Goal: Communication & Community: Participate in discussion

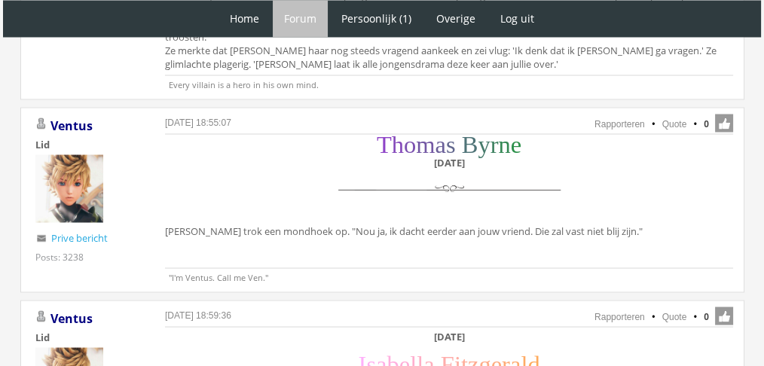
scroll to position [2773, 0]
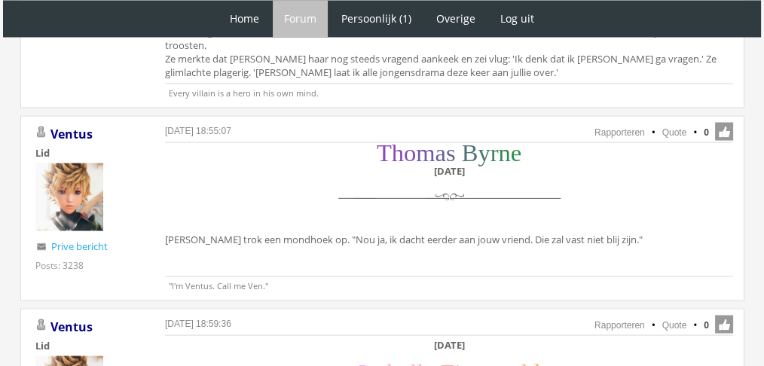
click at [470, 201] on div "T h o m a s B y r n e Zaterdag 11 december Thomas trok een mondhoek op. "Nou ja…" at bounding box center [449, 197] width 568 height 105
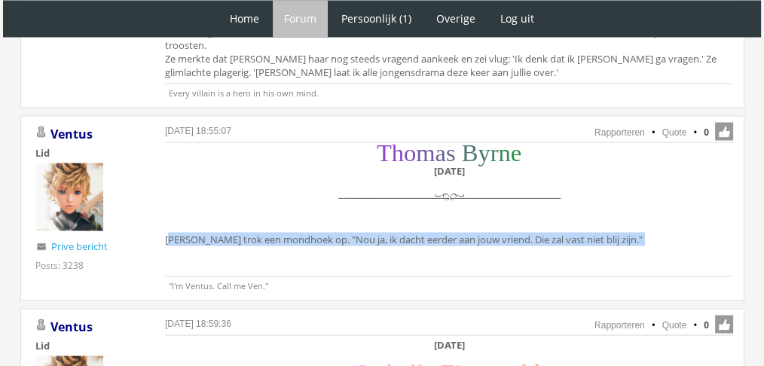
click at [470, 201] on div "T h o m a s B y r n e Zaterdag 11 december Thomas trok een mondhoek op. "Nou ja…" at bounding box center [449, 197] width 568 height 105
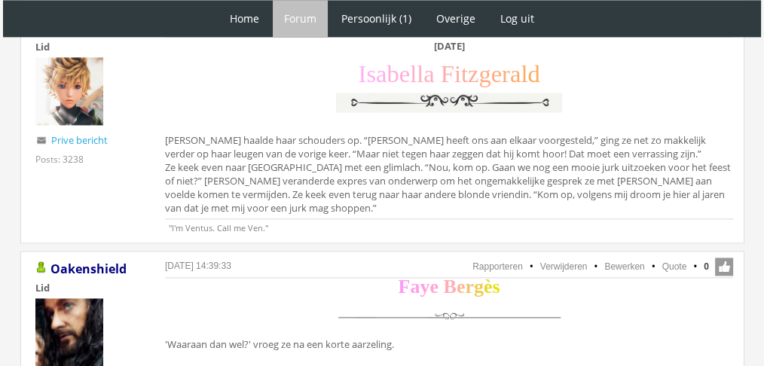
scroll to position [2151, 0]
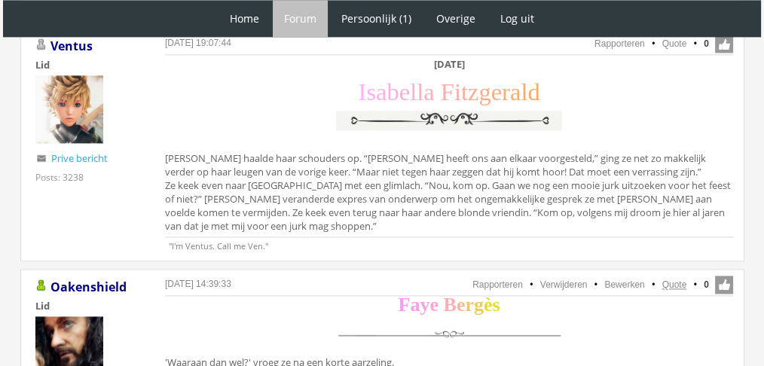
click at [673, 279] on link "Quote" at bounding box center [674, 284] width 25 height 11
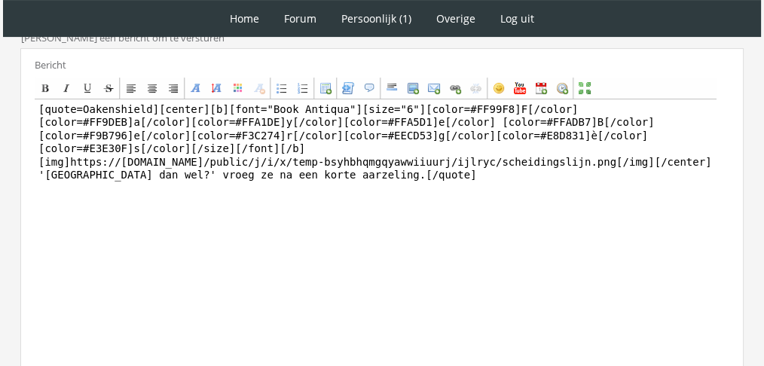
scroll to position [403, 0]
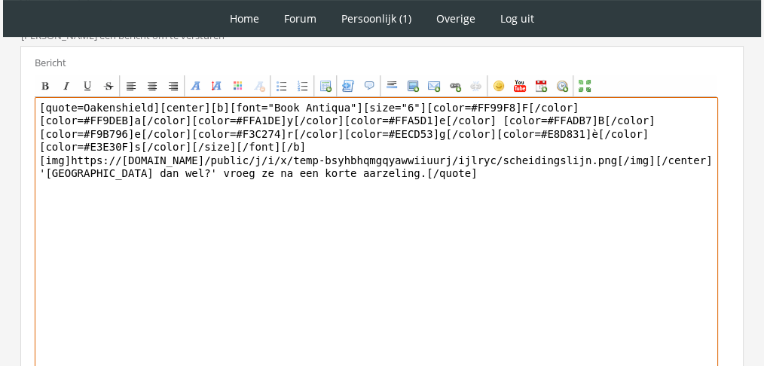
click at [239, 156] on textarea "[quote=Oakenshield][center][b][font="Book Antiqua"][size="6"][color=#FF99F8]F[/…" at bounding box center [376, 236] width 683 height 279
paste textarea "‘Als ik je kledingadvies geef?’ Er kwam een nerveus lachje over haar lippen. ‘I…"
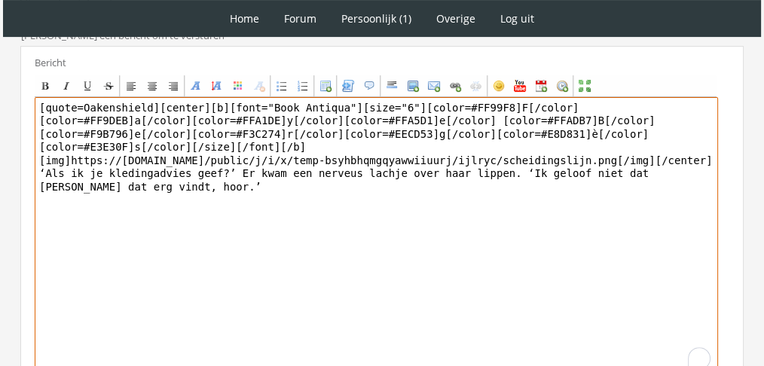
drag, startPoint x: 149, startPoint y: 105, endPoint x: 0, endPoint y: 86, distance: 150.4
click at [0, 86] on div "1 Home Forum Forum index Actieve topics Mijn topics Persoonlijk (1) Profiel Pri…" at bounding box center [382, 54] width 764 height 914
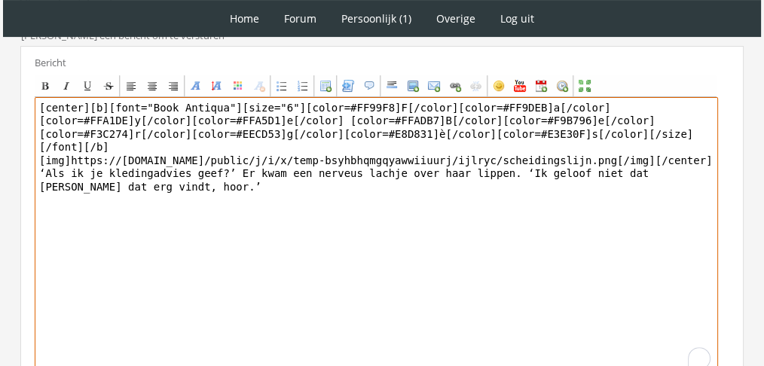
scroll to position [526, 0]
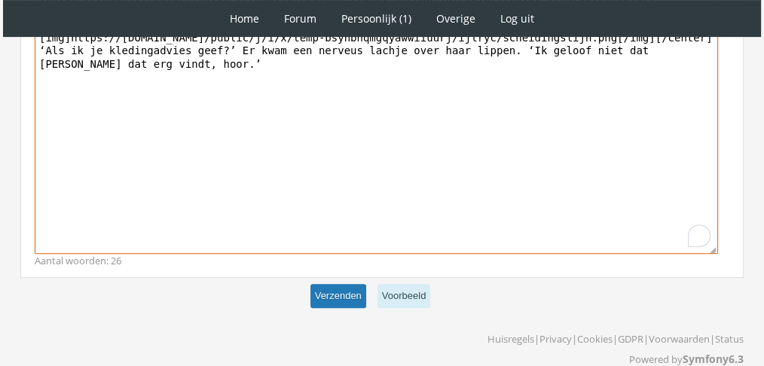
type textarea "[center][b][font="Book Antiqua"][size="6"][color=#FF99F8]F[/color][color=#FF9DE…"
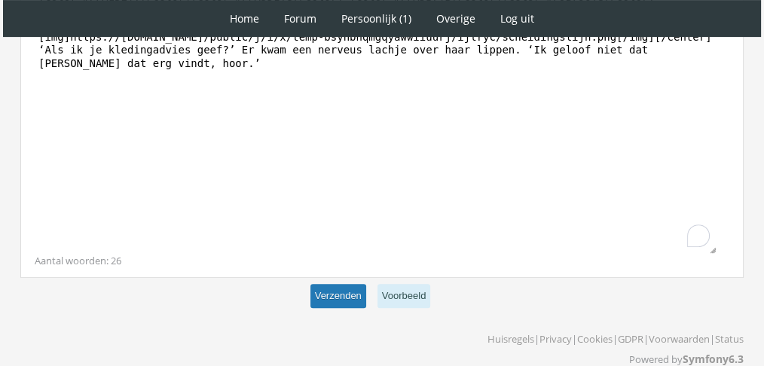
scroll to position [525, 0]
click at [331, 290] on button "Verzenden" at bounding box center [338, 297] width 56 height 25
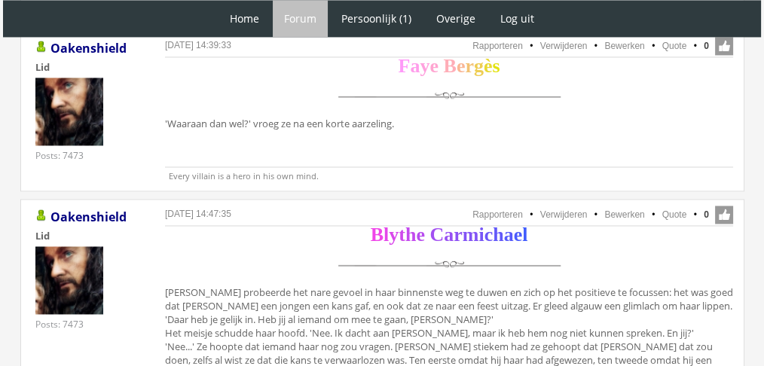
scroll to position [2404, 0]
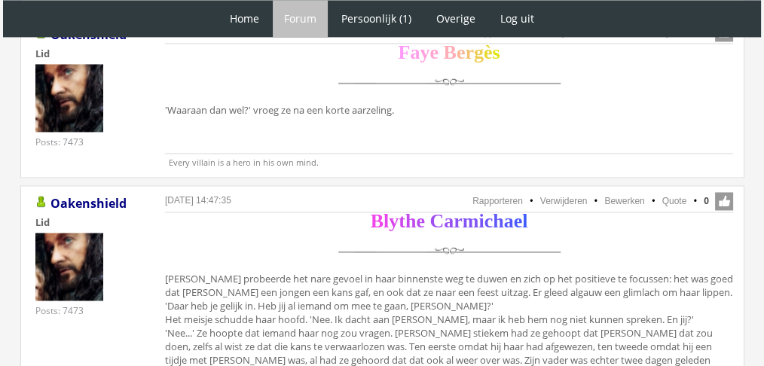
click at [675, 192] on ul "Rapporteren Verwijderen Bewerken Quote 0" at bounding box center [449, 202] width 568 height 20
click at [671, 194] on li "Quote" at bounding box center [666, 201] width 39 height 14
click at [666, 196] on link "Quote" at bounding box center [674, 201] width 25 height 11
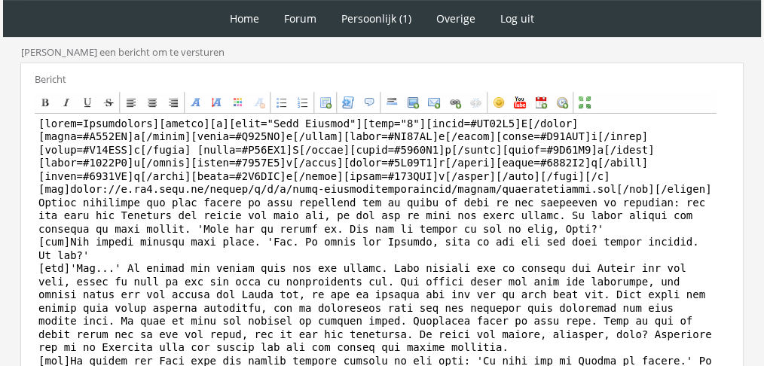
scroll to position [575, 0]
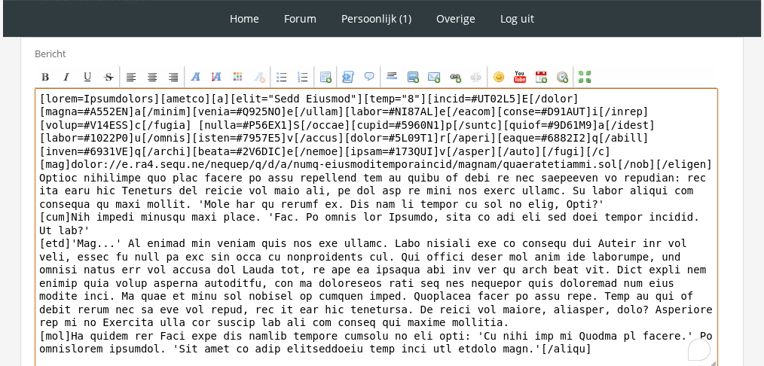
click at [572, 312] on textarea "To enrich screen reader interactions, please activate Accessibility in Grammarl…" at bounding box center [376, 227] width 683 height 279
drag, startPoint x: 566, startPoint y: 322, endPoint x: 10, endPoint y: 158, distance: 579.5
click at [10, 158] on div "RPG Realm Ingelogd als Oakenshield Topics: Actieve topics | Mijn topics Het uni…" at bounding box center [382, 20] width 752 height 959
paste textarea "‘Het was maar een grapje. Een beetje zelfspot,’ zei [PERSON_NAME] met een vlugg…"
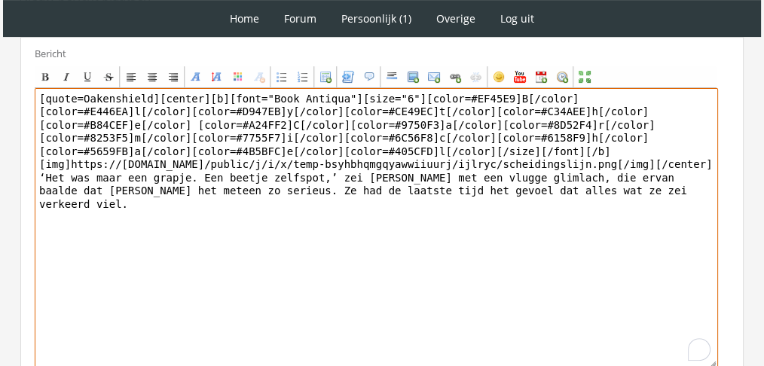
drag, startPoint x: 149, startPoint y: 85, endPoint x: 0, endPoint y: 61, distance: 151.0
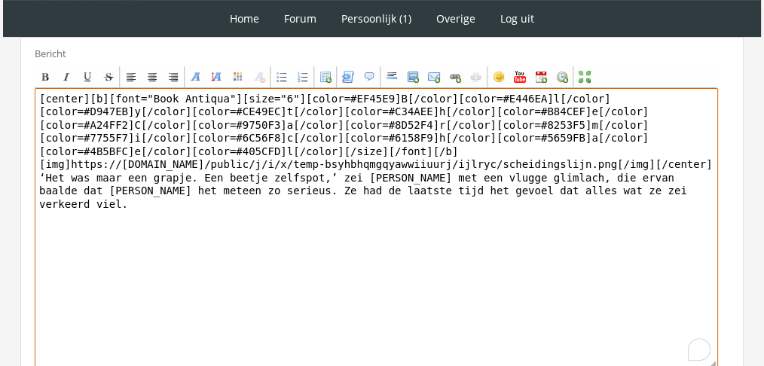
scroll to position [694, 0]
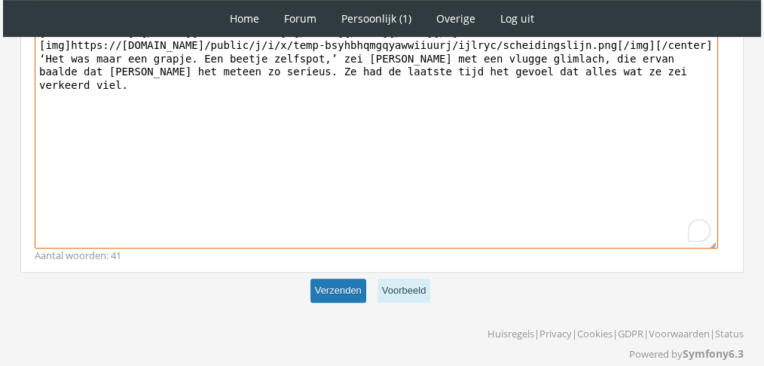
type textarea "[center][b][font="Book Antiqua"][size="6"][color=#EF45E9]B[/color][color=#E446E…"
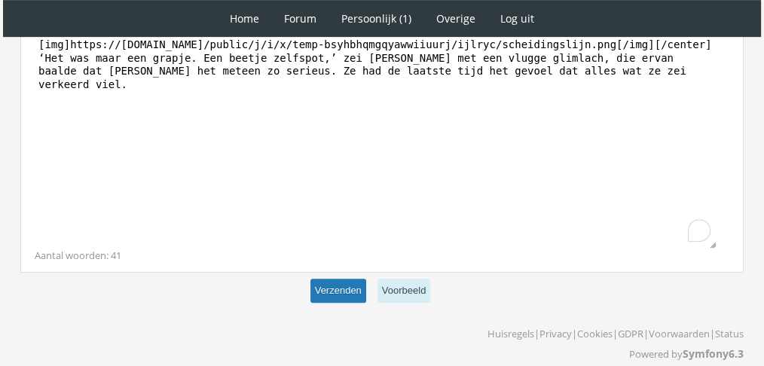
scroll to position [693, 0]
click at [336, 279] on button "Verzenden" at bounding box center [338, 291] width 56 height 25
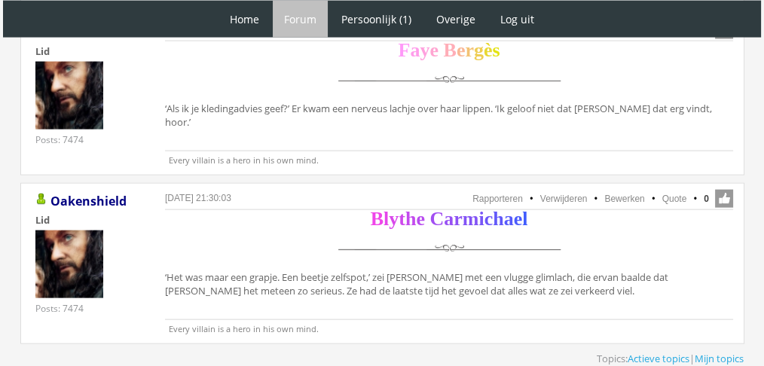
scroll to position [3256, 0]
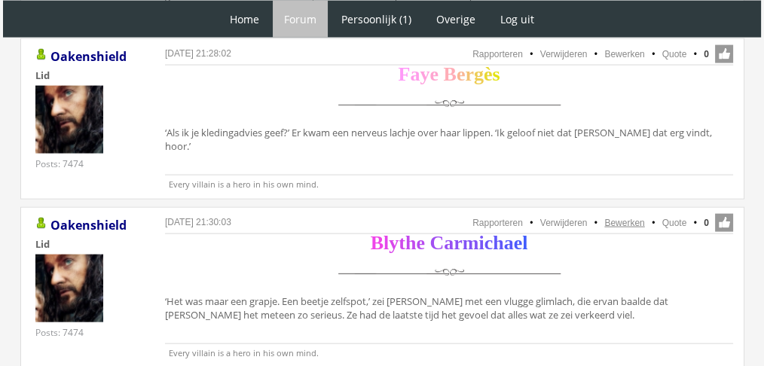
click at [624, 218] on link "Bewerken" at bounding box center [624, 223] width 40 height 11
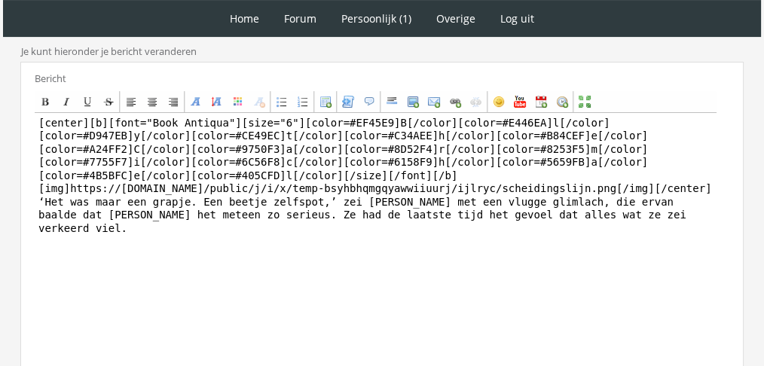
scroll to position [388, 0]
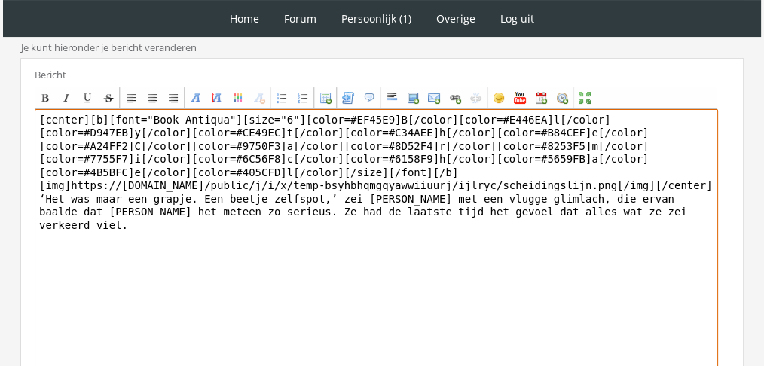
click at [178, 207] on textarea "[center][b][font="Book Antiqua"][size="6"][color=#EF45E9]B[/color][color=#E446E…" at bounding box center [376, 248] width 683 height 279
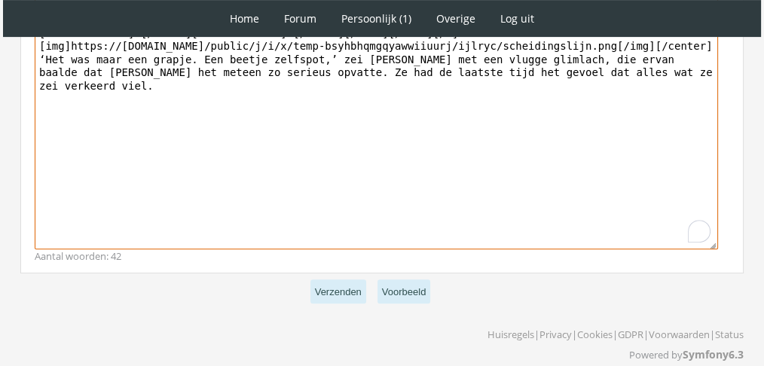
scroll to position [532, 0]
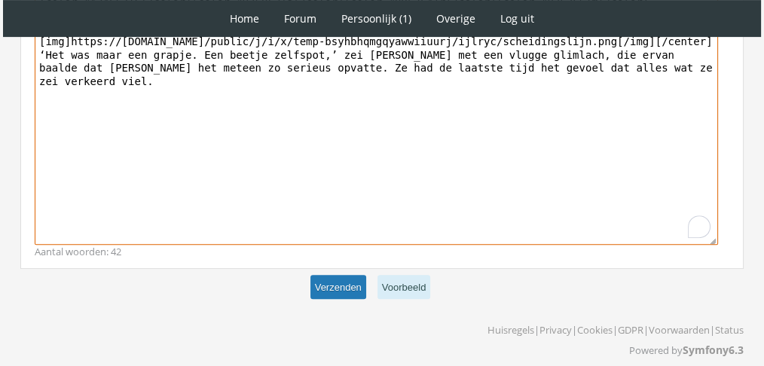
type textarea "[center][b][font="Book Antiqua"][size="6"][color=#EF45E9]B[/color][color=#E446E…"
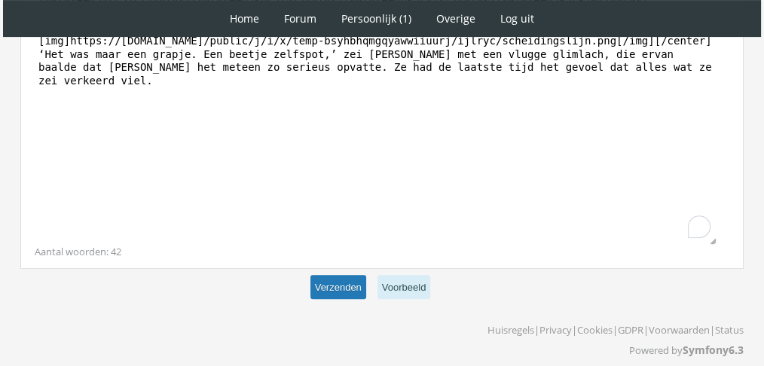
scroll to position [531, 0]
click at [337, 284] on button "Verzenden" at bounding box center [338, 288] width 56 height 25
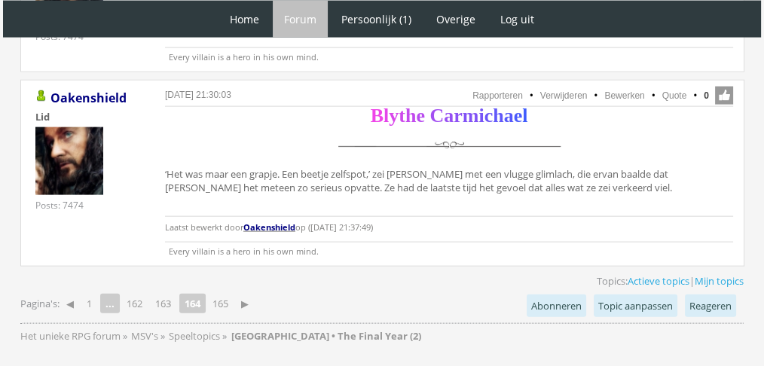
scroll to position [3379, 0]
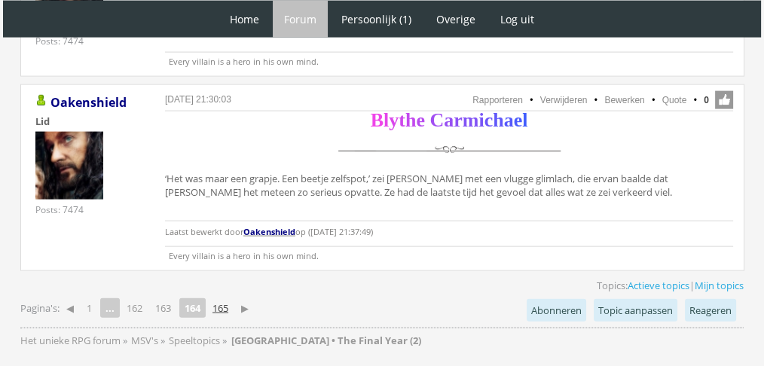
click at [224, 297] on link "165" at bounding box center [220, 307] width 28 height 21
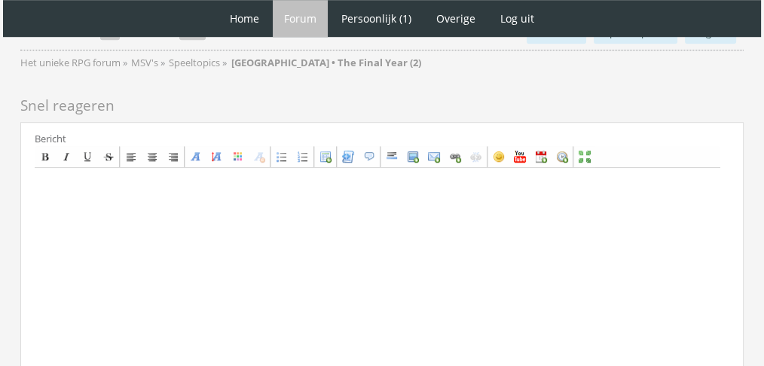
scroll to position [1273, 0]
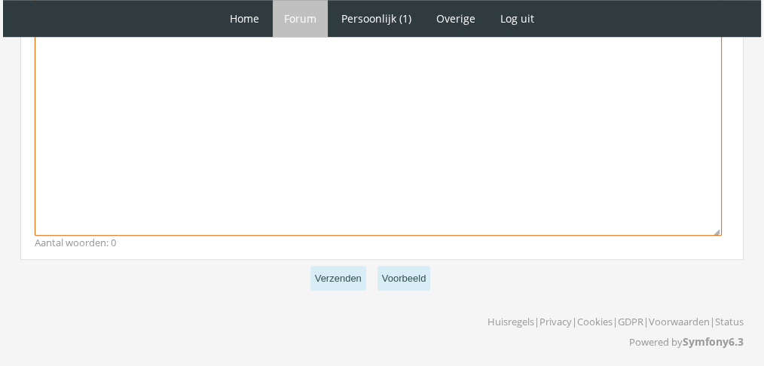
click at [512, 211] on textarea at bounding box center [378, 95] width 687 height 279
paste textarea "Vinnie was enorm zenuwachtig. Hij had pas in Hogsmeade met Faye afgesproken, wa…"
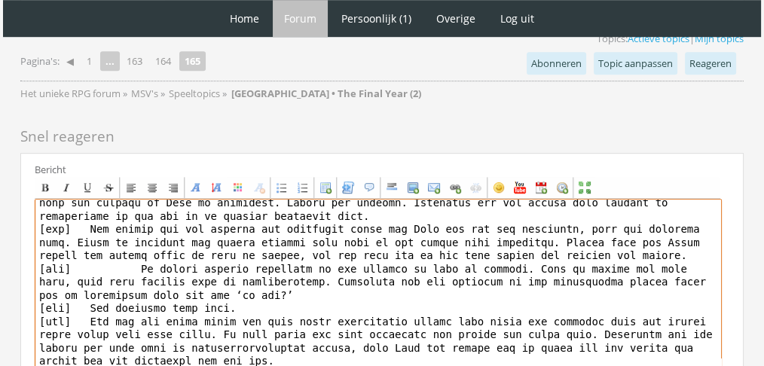
scroll to position [0, 0]
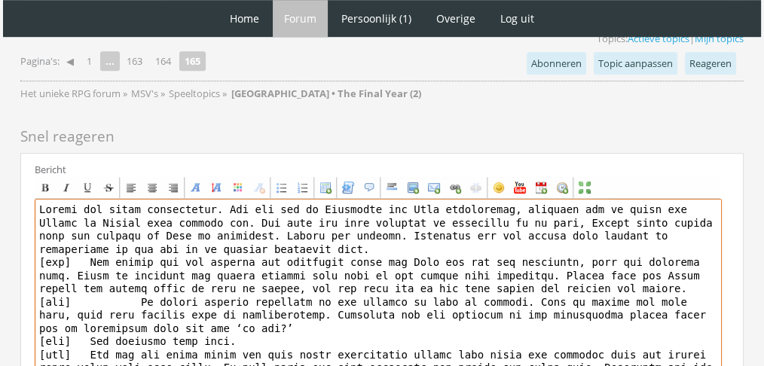
click at [113, 200] on textarea "To enrich screen reader interactions, please activate Accessibility in Grammarl…" at bounding box center [378, 338] width 687 height 279
paste textarea "[center][b][font=Book Antiqua][size=6][color=#4A400D]V[/color][color=#574C0D]i[…"
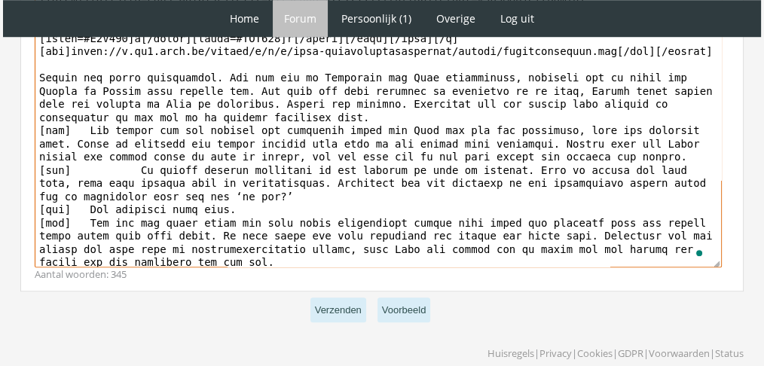
scroll to position [1273, 0]
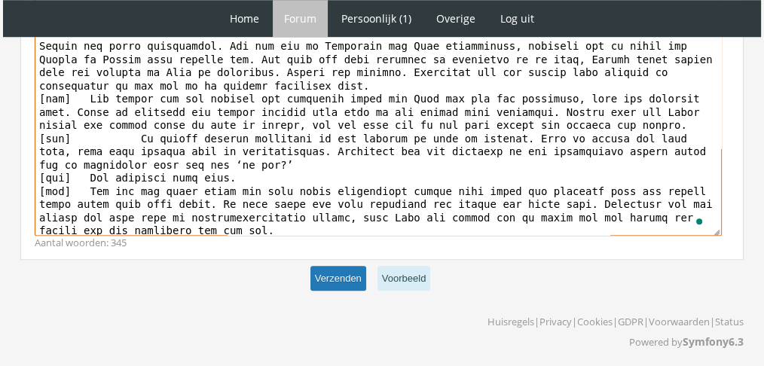
type textarea "[center][b][font=Book Antiqua][size=6][color=#4A400D]V[/color][color=#574C0D]i[…"
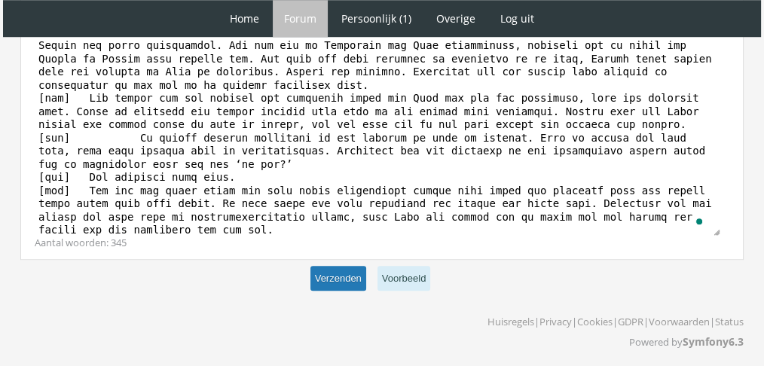
scroll to position [1273, 0]
click at [333, 267] on button "Verzenden" at bounding box center [338, 279] width 56 height 25
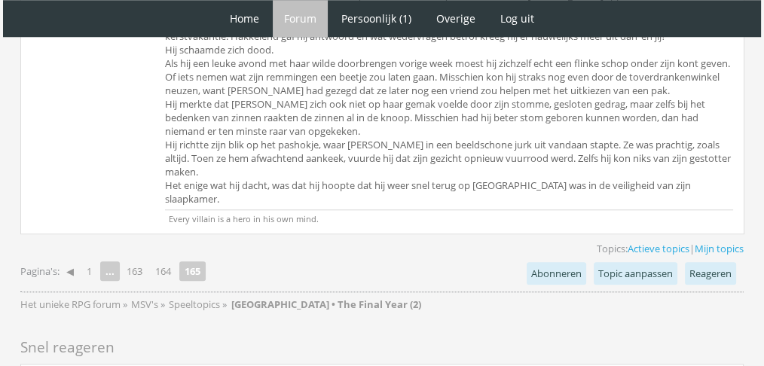
scroll to position [1492, 0]
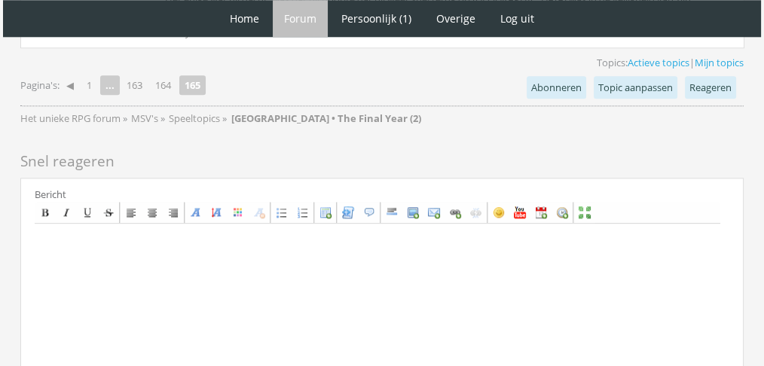
scroll to position [1649, 0]
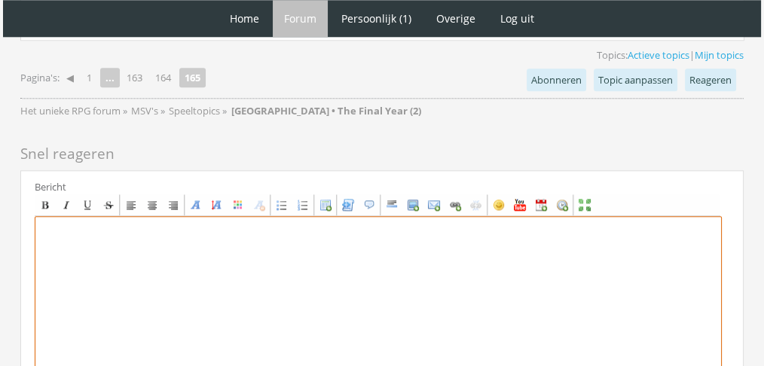
click at [269, 319] on textarea at bounding box center [378, 355] width 687 height 279
paste textarea "‘Oeh, ja, [PERSON_NAME] idee,’ zei [PERSON_NAME] enthousiast. Ze dook meteen ee…"
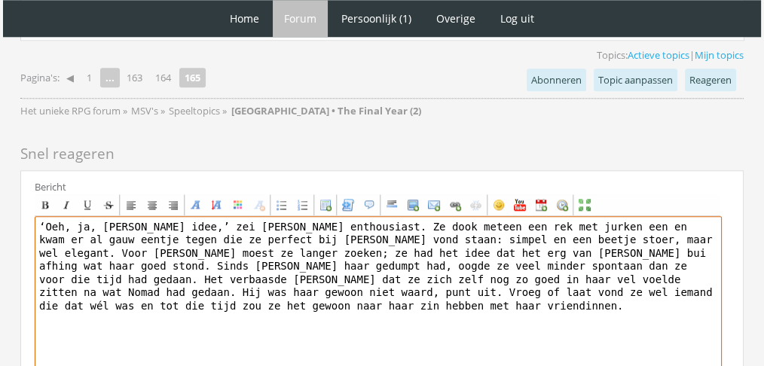
click at [352, 216] on textarea "‘Oeh, ja, [PERSON_NAME] idee,’ zei [PERSON_NAME] enthousiast. Ze dook meteen ee…" at bounding box center [378, 355] width 687 height 279
paste textarea "[center] [b][font=Book Antiqua][size=6][color=#16CCA8]R[/color][color=#16CC9C]h…"
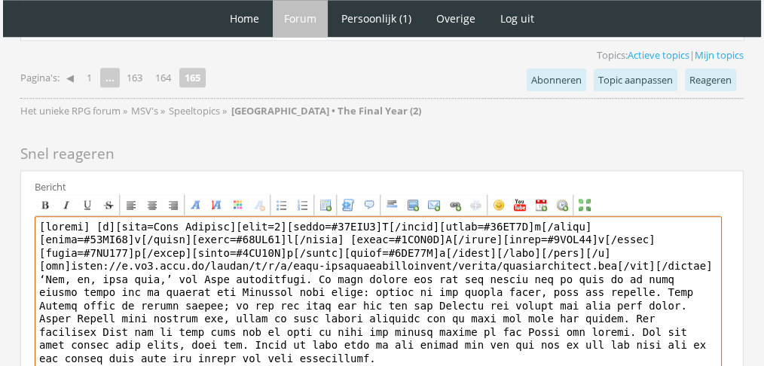
type textarea "[center] [b][font=Book Antiqua][size=6][color=#16CCA8]R[/color][color=#16CC9C]h…"
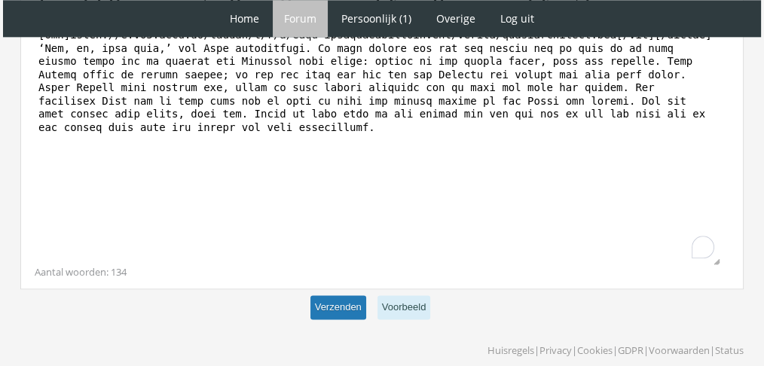
scroll to position [1879, 0]
click at [322, 296] on button "Verzenden" at bounding box center [338, 308] width 56 height 25
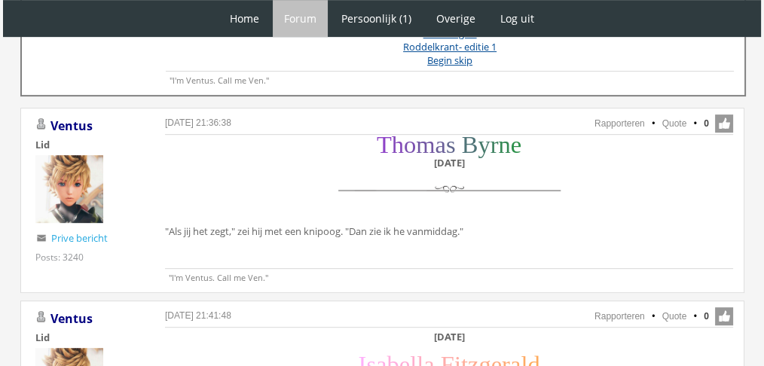
scroll to position [465, 0]
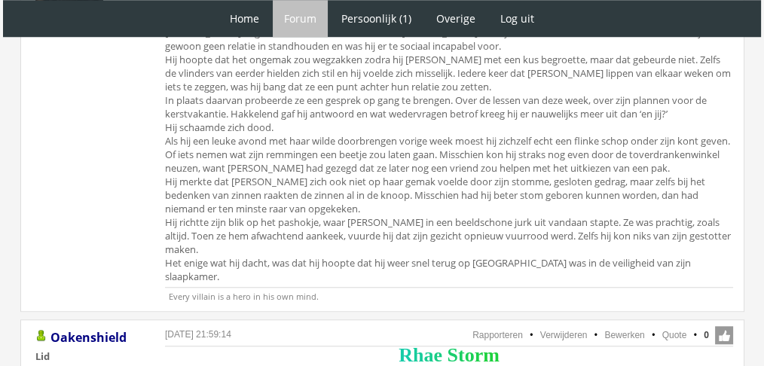
scroll to position [1353, 0]
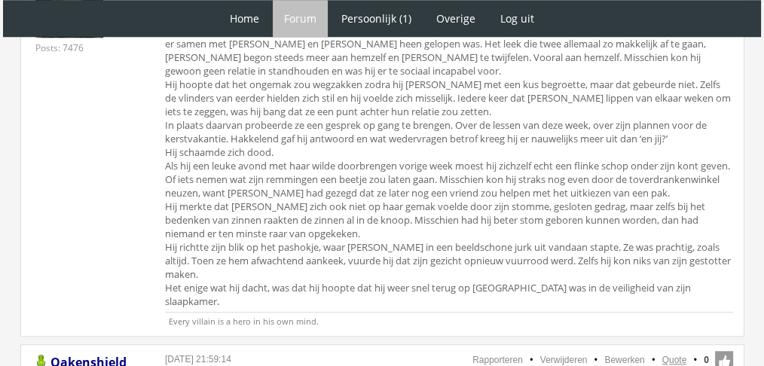
click at [671, 355] on link "Quote" at bounding box center [674, 360] width 25 height 11
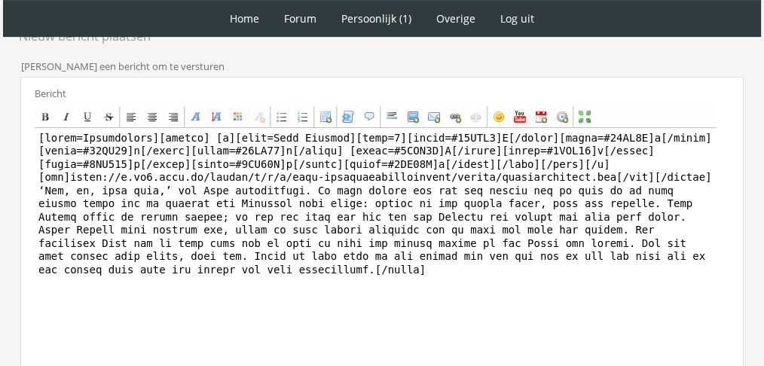
scroll to position [459, 0]
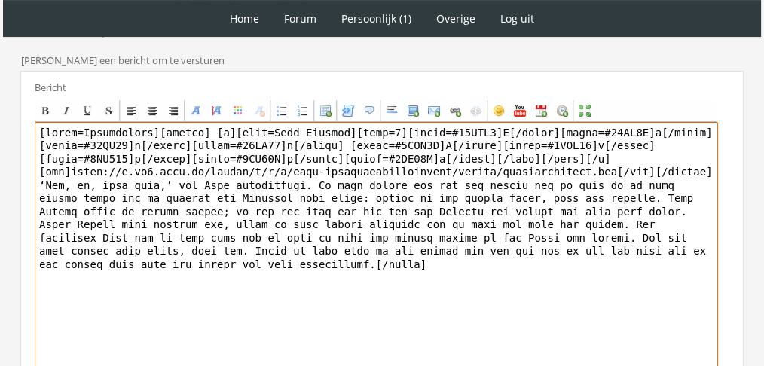
drag, startPoint x: 643, startPoint y: 290, endPoint x: 28, endPoint y: 163, distance: 628.3
click at [28, 163] on div "Bericht Bold Italic Underline Strikethrough Align left Center Align right Font …" at bounding box center [381, 248] width 723 height 355
paste textarea "‘Hmm, als je er wat gouden accessoires erbij doet, staat het hartstikke chic en…"
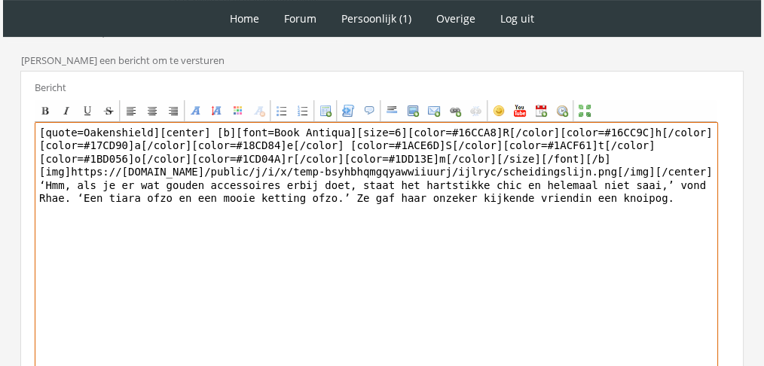
click at [142, 122] on textarea "[quote=Oakenshield][center] [b][font=Book Antiqua][size=6][color=#16CCA8]R[/col…" at bounding box center [376, 261] width 683 height 279
drag, startPoint x: 148, startPoint y: 112, endPoint x: 0, endPoint y: 53, distance: 159.8
click at [0, 53] on div "1 Home Forum Forum index Actieve topics Mijn topics Persoonlijk (1) Profiel Pri…" at bounding box center [382, 39] width 764 height 996
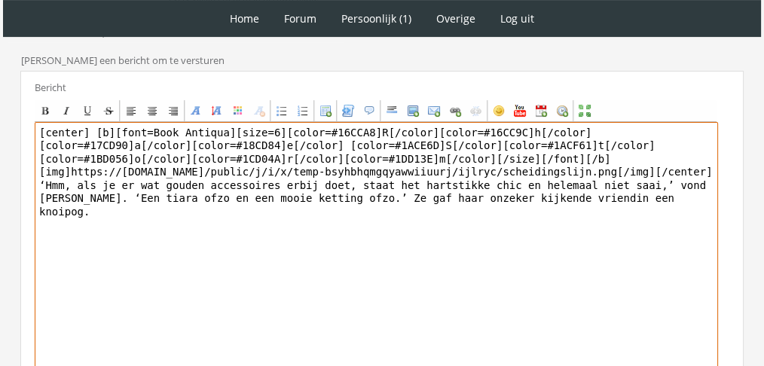
type textarea "[center] [b][font=Book Antiqua][size=6][color=#16CCA8]R[/color][color=#16CC9C]h…"
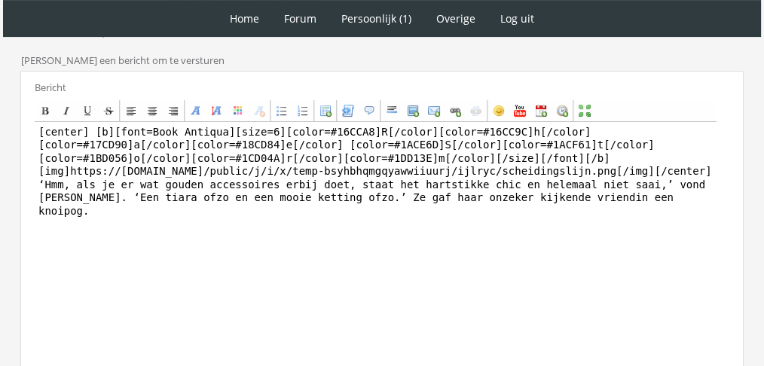
click at [0, 53] on div "1 Home Forum Forum index Actieve topics Mijn topics Persoonlijk (1) Profiel Pri…" at bounding box center [382, 39] width 764 height 996
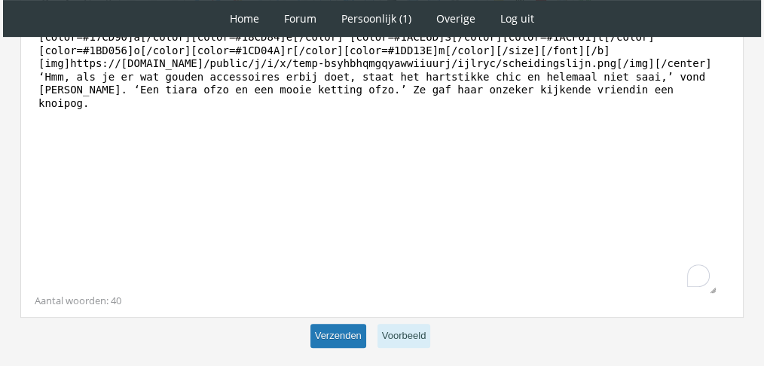
click at [310, 324] on button "Verzenden" at bounding box center [338, 336] width 56 height 25
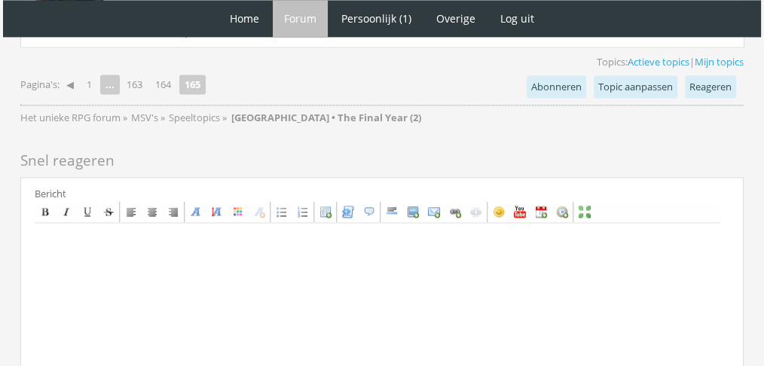
scroll to position [2405, 0]
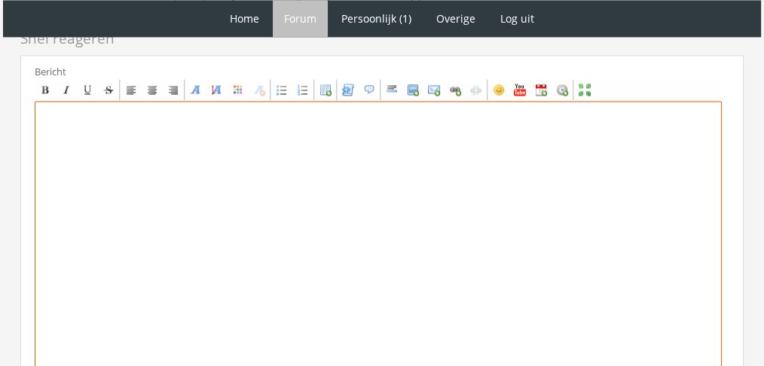
click at [553, 190] on textarea at bounding box center [378, 240] width 687 height 279
paste textarea "Aangezien hun vorige bezoekje aan [GEOGRAPHIC_DATA] anders was verlopen dan gep…"
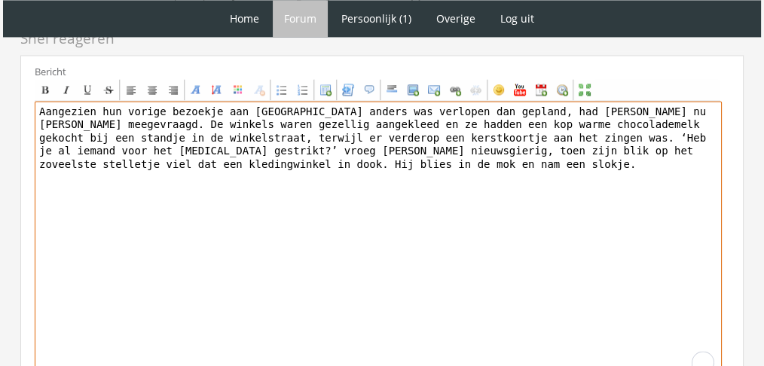
click at [106, 101] on textarea "Aangezien hun vorige bezoekje aan [GEOGRAPHIC_DATA] anders was verlopen dan gep…" at bounding box center [378, 240] width 687 height 279
paste textarea "[center][b][font=Book Antiqua][size=6][color=#5ABD88]S[/color][color=#62B785]v[…"
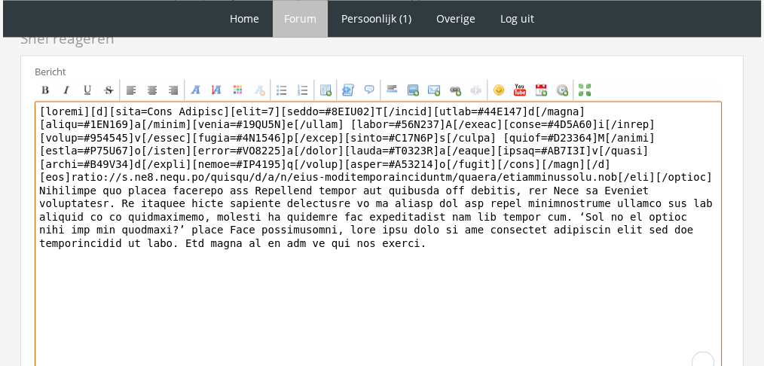
scroll to position [2503, 0]
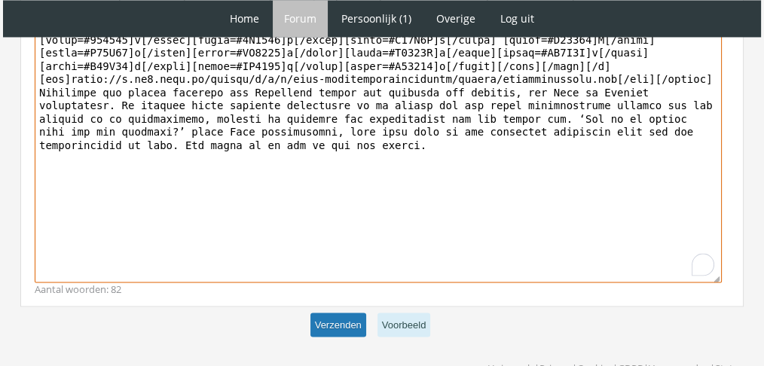
type textarea "[loremi][d][sita=Cons Adipisc][elit=9][seddo=#7EIU89]T[/incid][utlab=#96E254]d[…"
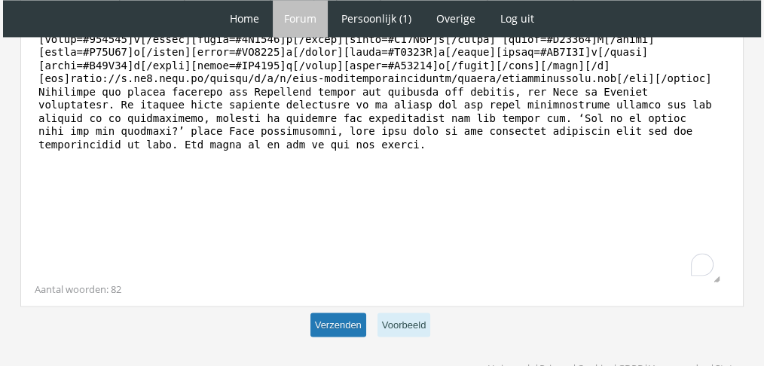
click at [325, 313] on button "Verzenden" at bounding box center [338, 325] width 56 height 25
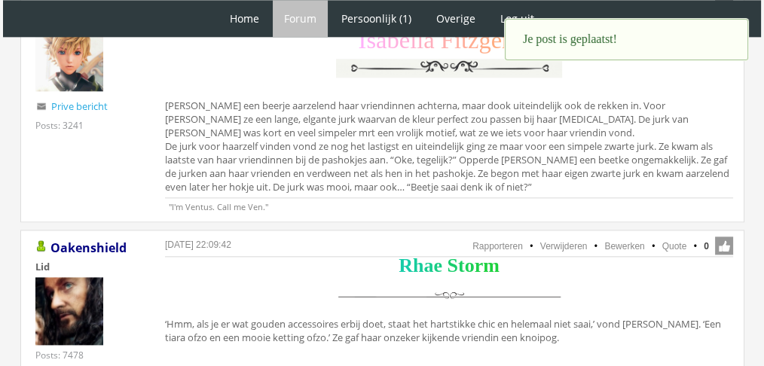
scroll to position [1936, 0]
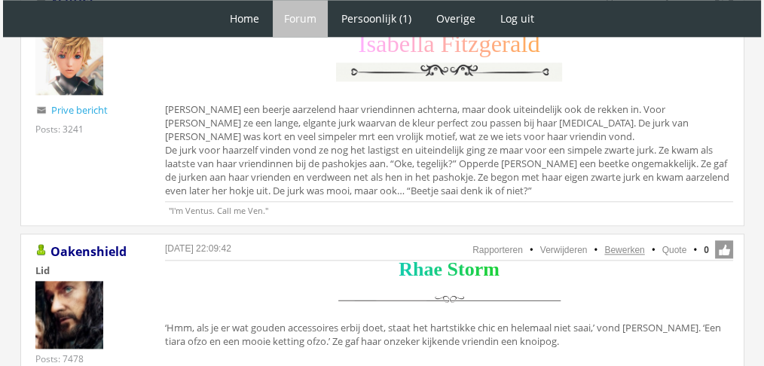
click at [636, 245] on link "Bewerken" at bounding box center [624, 250] width 40 height 11
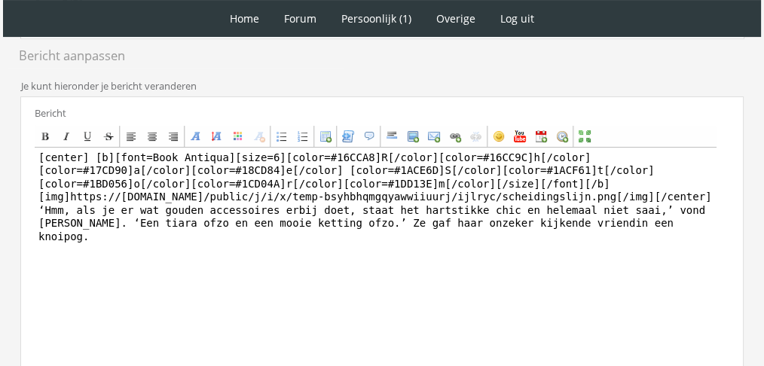
scroll to position [365, 0]
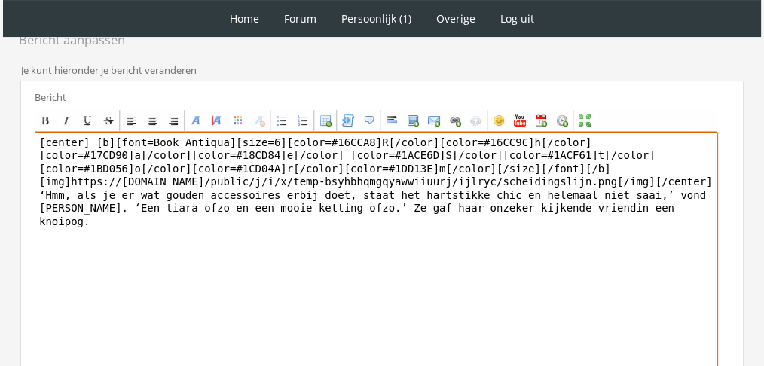
click at [520, 205] on textarea "[center] [b][font=Book Antiqua][size=6][color=#16CCA8]R[/color][color=#16CC9C]h…" at bounding box center [376, 271] width 683 height 279
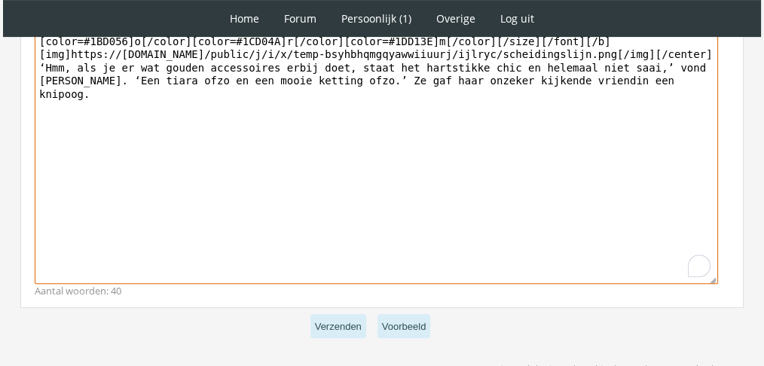
scroll to position [533, 0]
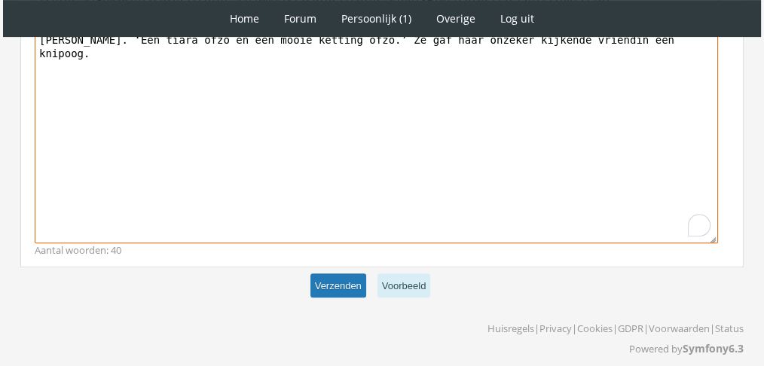
type textarea "[center] [b][font=Book Antiqua][size=6][color=#16CCA8]R[/color][color=#16CC9C]h…"
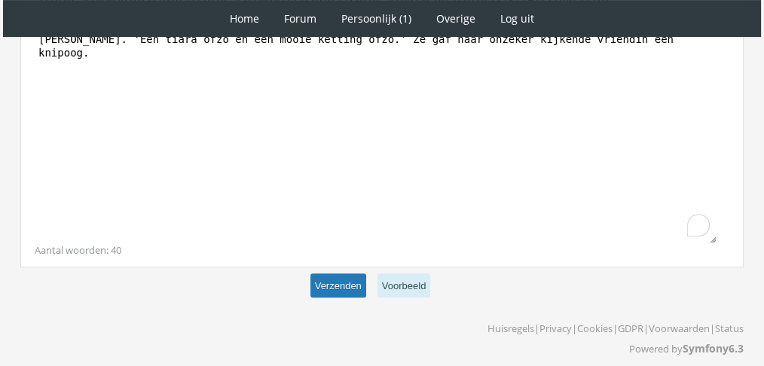
click at [346, 278] on button "Verzenden" at bounding box center [338, 285] width 56 height 25
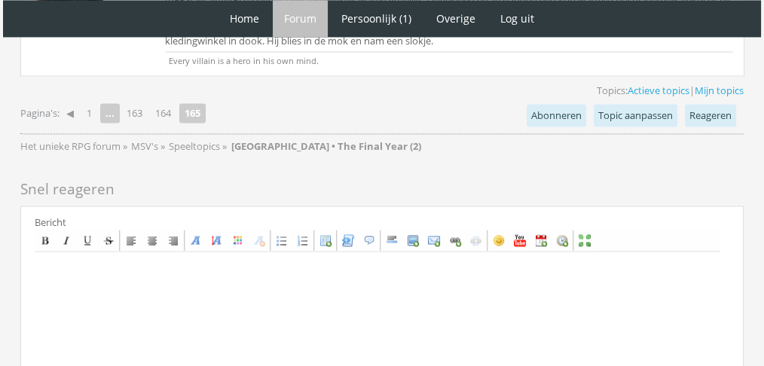
scroll to position [2493, 0]
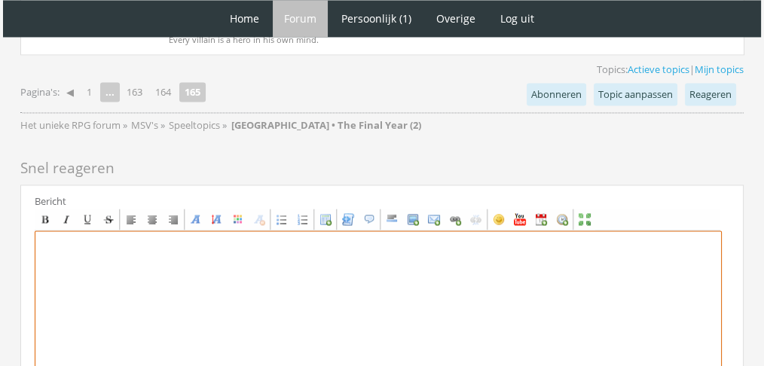
click at [580, 230] on textarea at bounding box center [378, 369] width 687 height 279
paste textarea "[PERSON_NAME] begreep niet goed wat er tussen haar en Vinnie aan de hand was. H…"
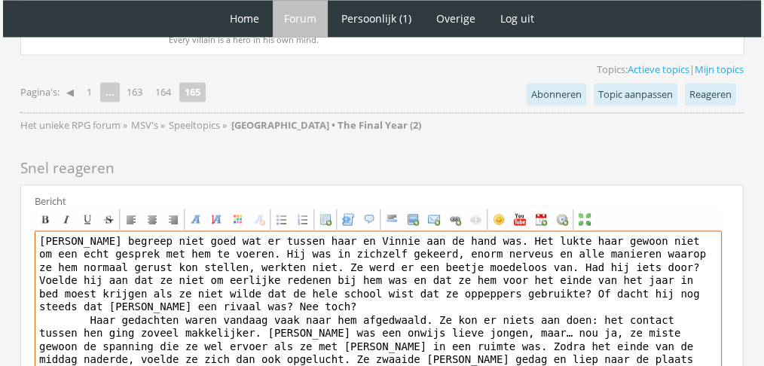
click at [119, 230] on textarea "[PERSON_NAME] begreep niet goed wat er tussen haar en Vinnie aan de hand was. H…" at bounding box center [378, 369] width 687 height 279
paste textarea "[center][b][font="Book Antiqua"][size="6"][color=#FF99F8]F[/color][color=#FF9DE…"
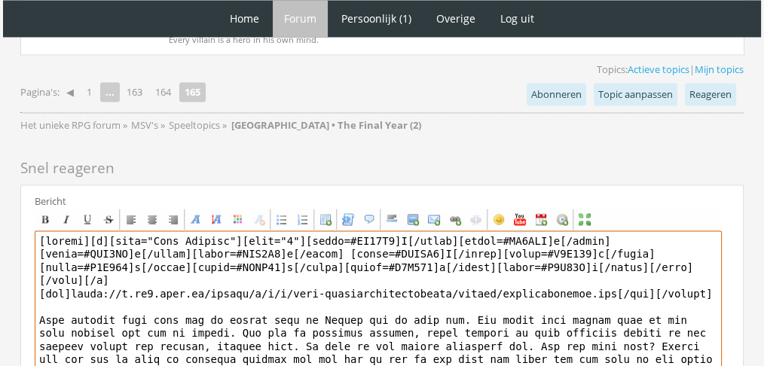
click at [56, 303] on textarea "To enrich screen reader interactions, please activate Accessibility in Grammarl…" at bounding box center [378, 369] width 687 height 279
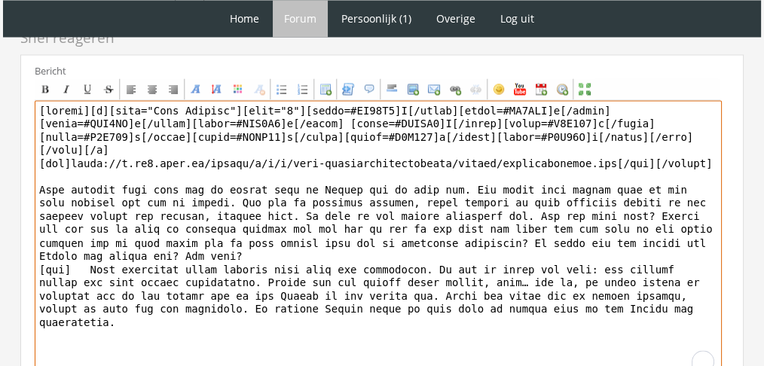
scroll to position [2630, 0]
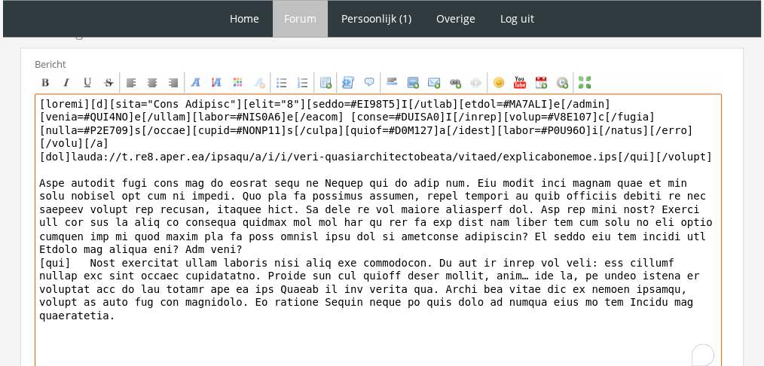
type textarea "[loremi][d][sita="Cons Adipisc"][elit="9"][seddo=#EI10T7]I[/utlab][etdol=#MA7AL…"
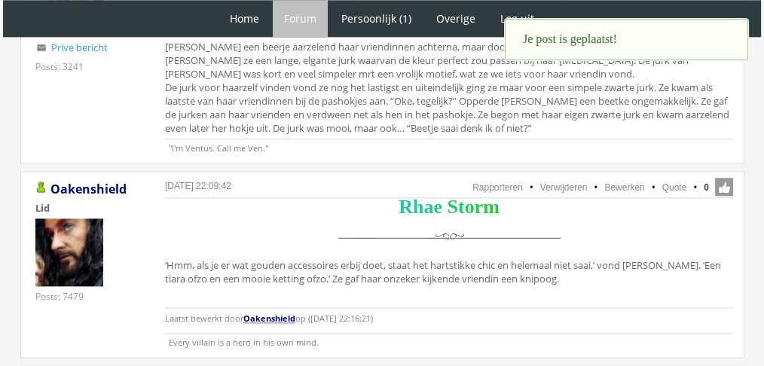
scroll to position [1987, 0]
